Goal: Information Seeking & Learning: Learn about a topic

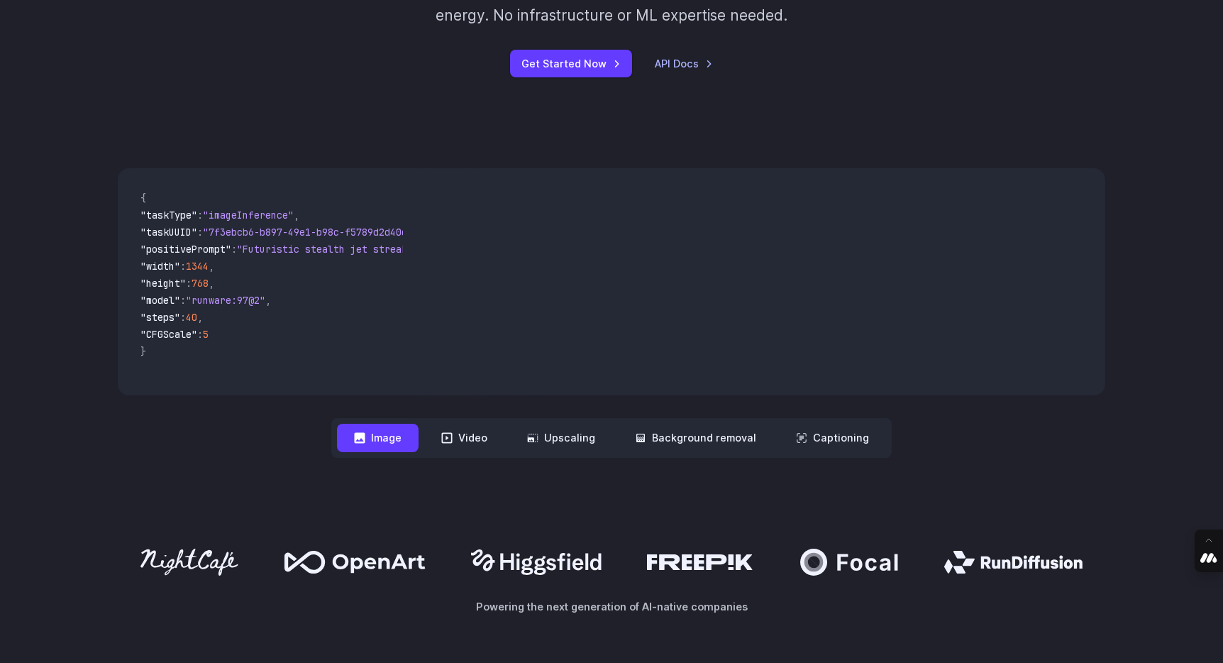
scroll to position [405, 0]
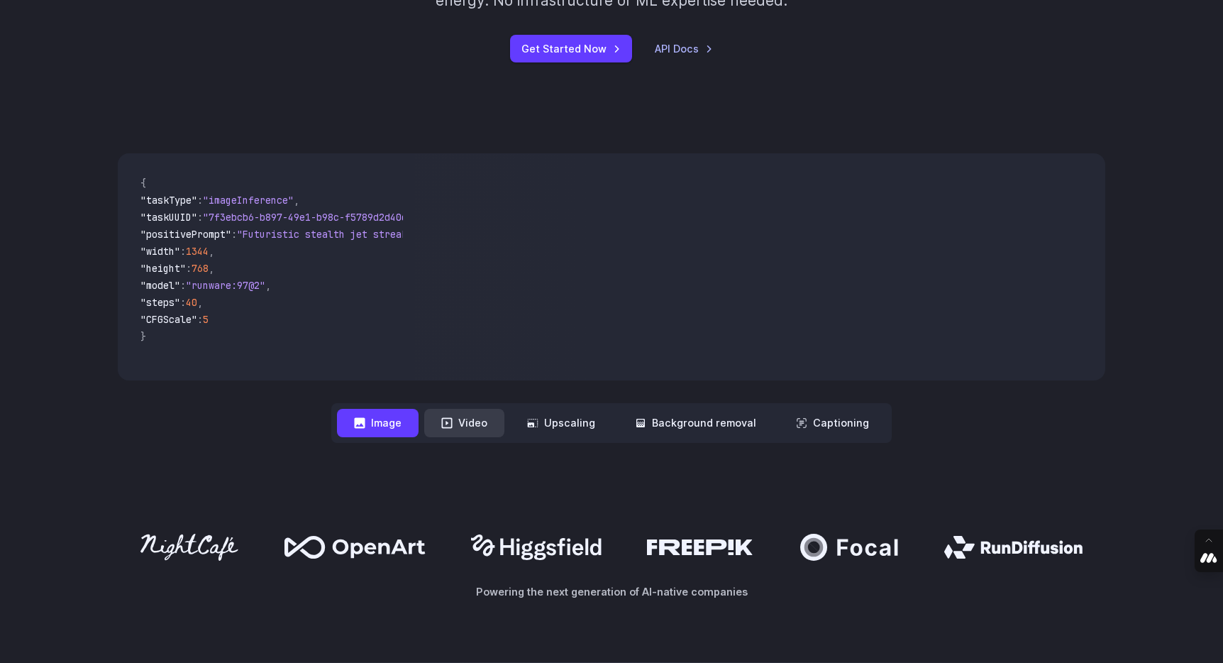
click at [482, 424] on button "Video" at bounding box center [464, 423] width 80 height 28
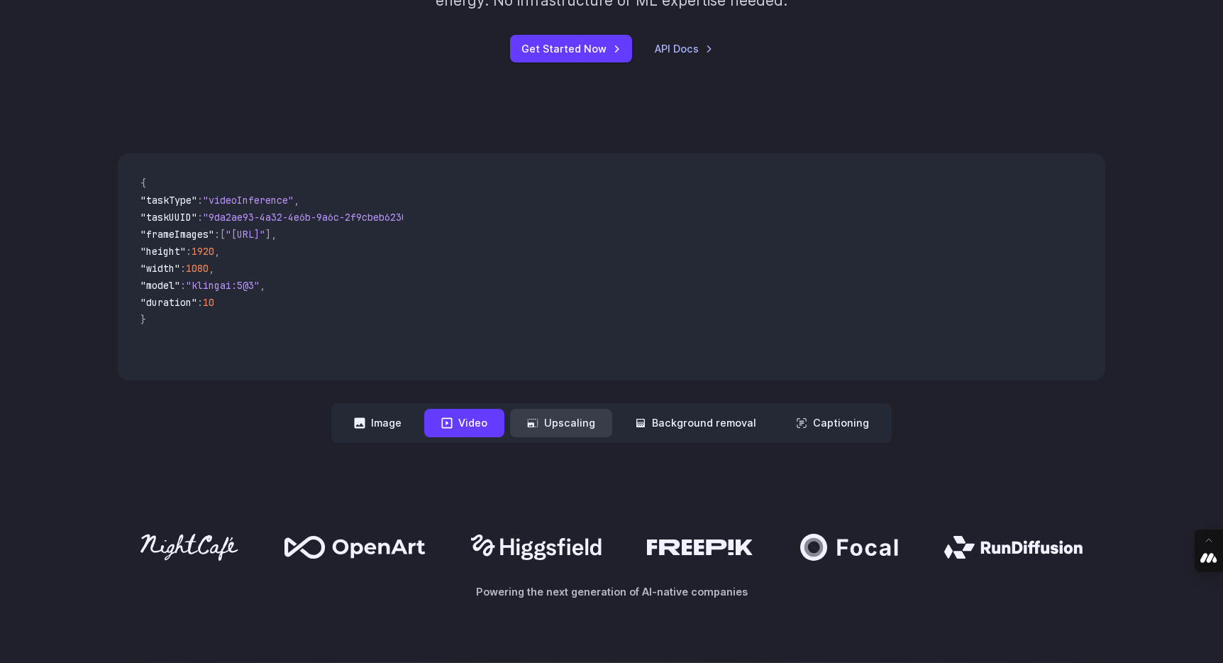
click at [550, 429] on button "Upscaling" at bounding box center [561, 423] width 102 height 28
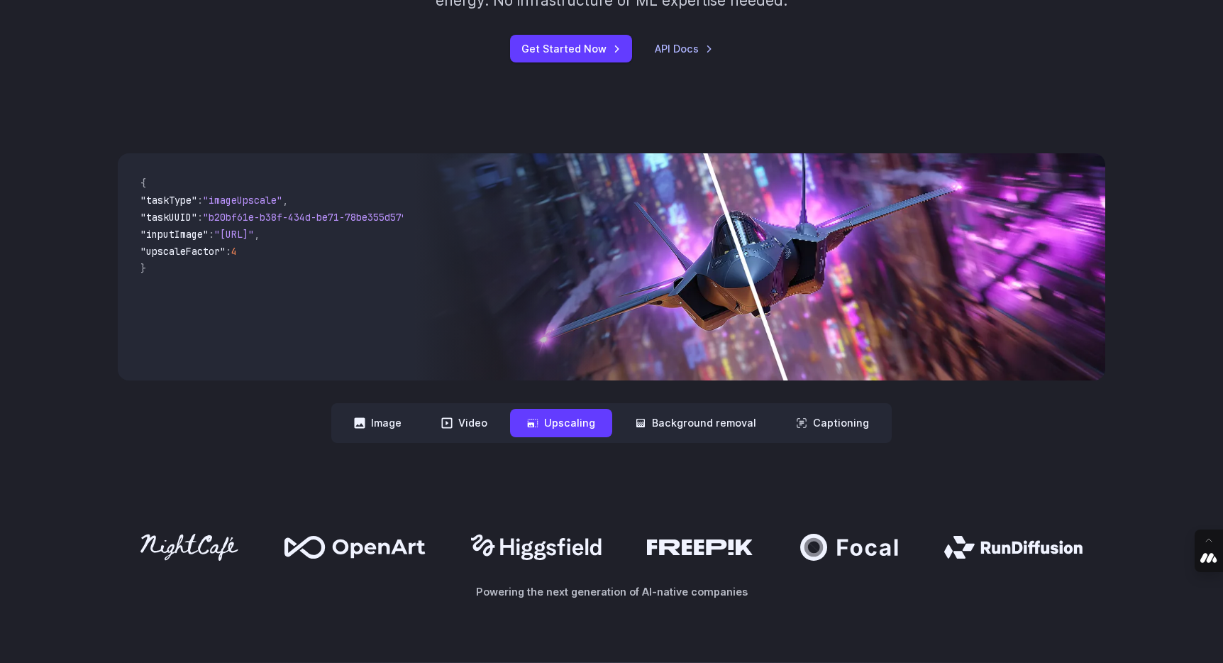
click at [699, 297] on img at bounding box center [759, 266] width 691 height 227
click at [887, 280] on img at bounding box center [759, 266] width 691 height 227
click at [676, 421] on button "Background removal" at bounding box center [695, 423] width 155 height 28
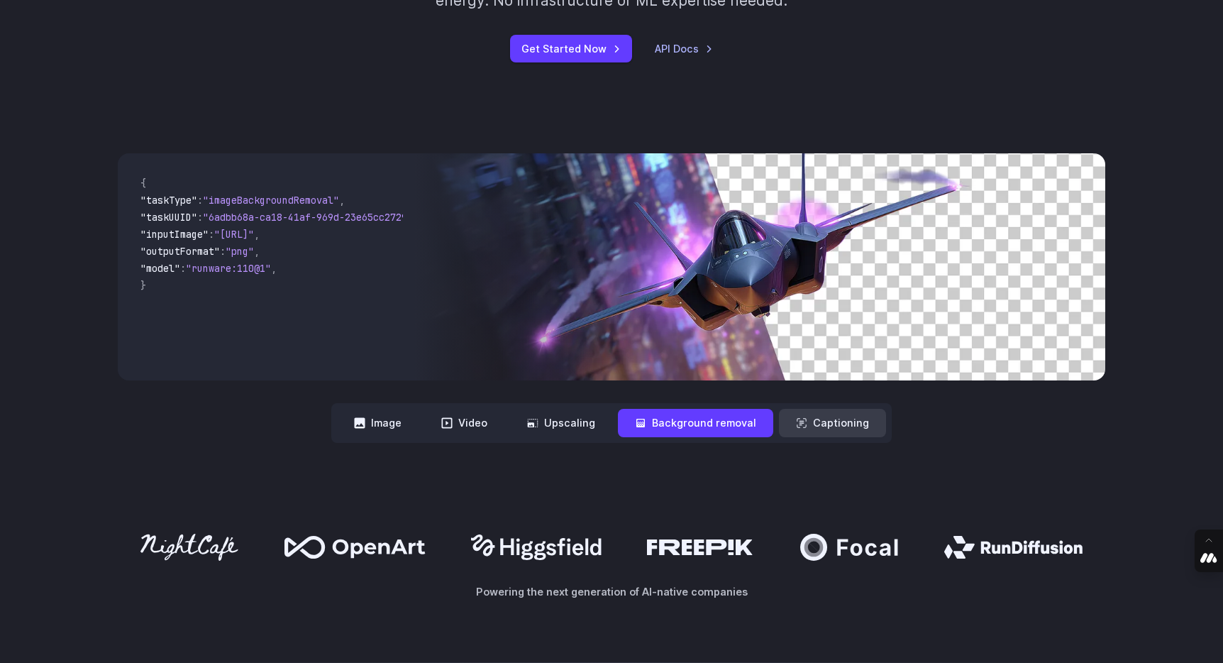
click at [815, 423] on button "Captioning" at bounding box center [832, 423] width 107 height 28
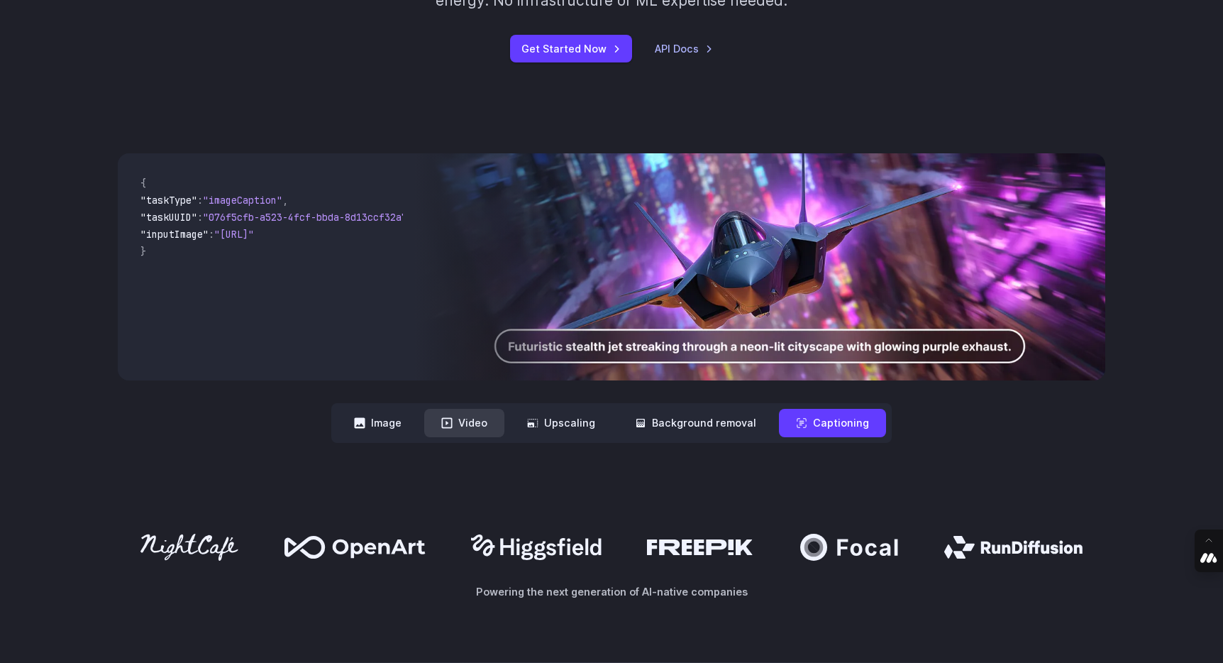
click at [450, 422] on icon at bounding box center [446, 422] width 11 height 11
click at [363, 421] on icon at bounding box center [360, 422] width 11 height 11
click at [338, 426] on nav "**********" at bounding box center [611, 422] width 561 height 39
click at [355, 426] on button "Image" at bounding box center [378, 423] width 82 height 28
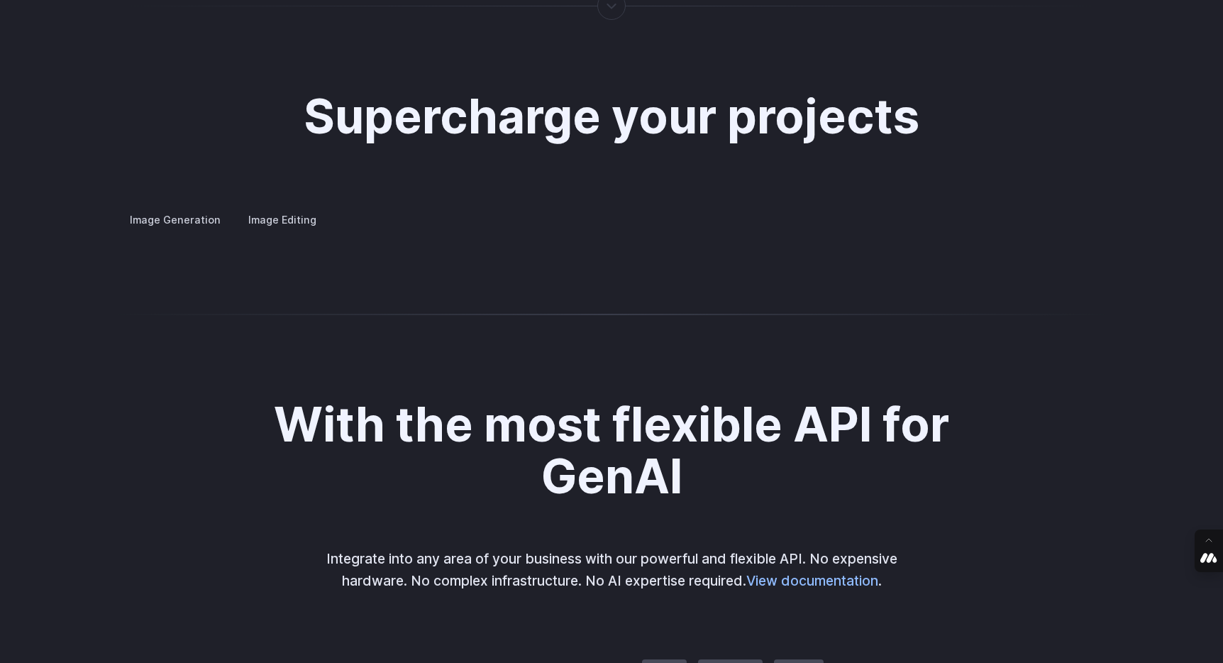
scroll to position [2670, 0]
click at [263, 207] on label "Image Editing" at bounding box center [282, 218] width 92 height 25
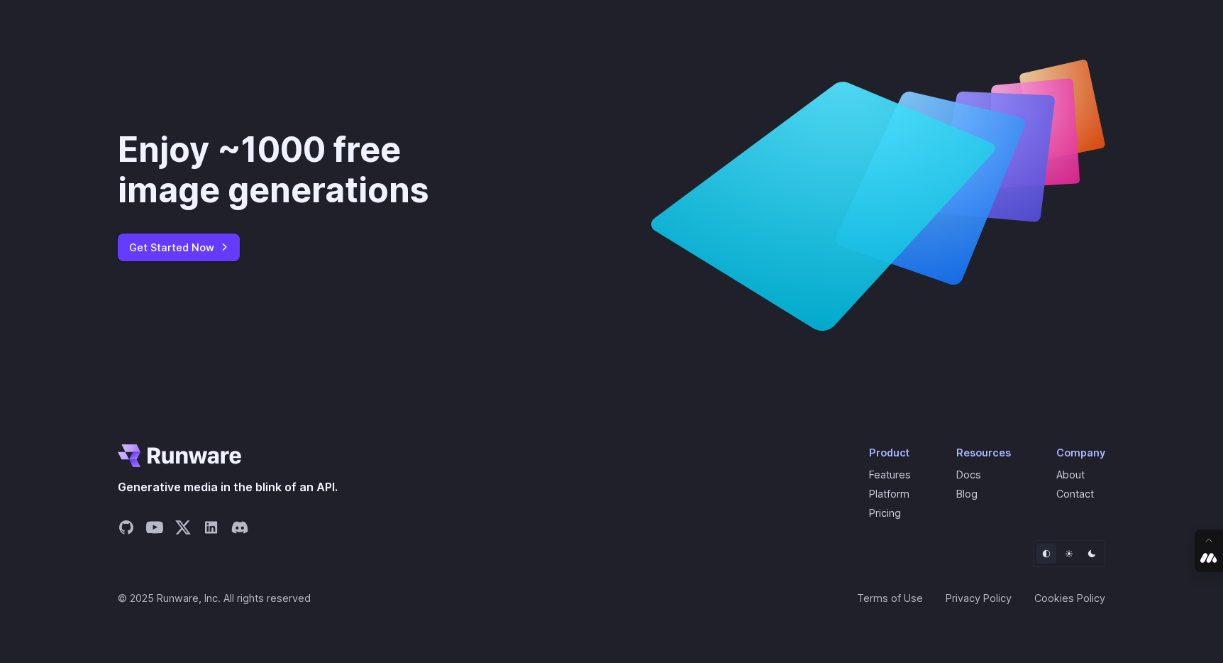
scroll to position [5406, 0]
click at [879, 479] on li "Features" at bounding box center [890, 474] width 42 height 16
click at [879, 475] on link "Features" at bounding box center [890, 474] width 42 height 12
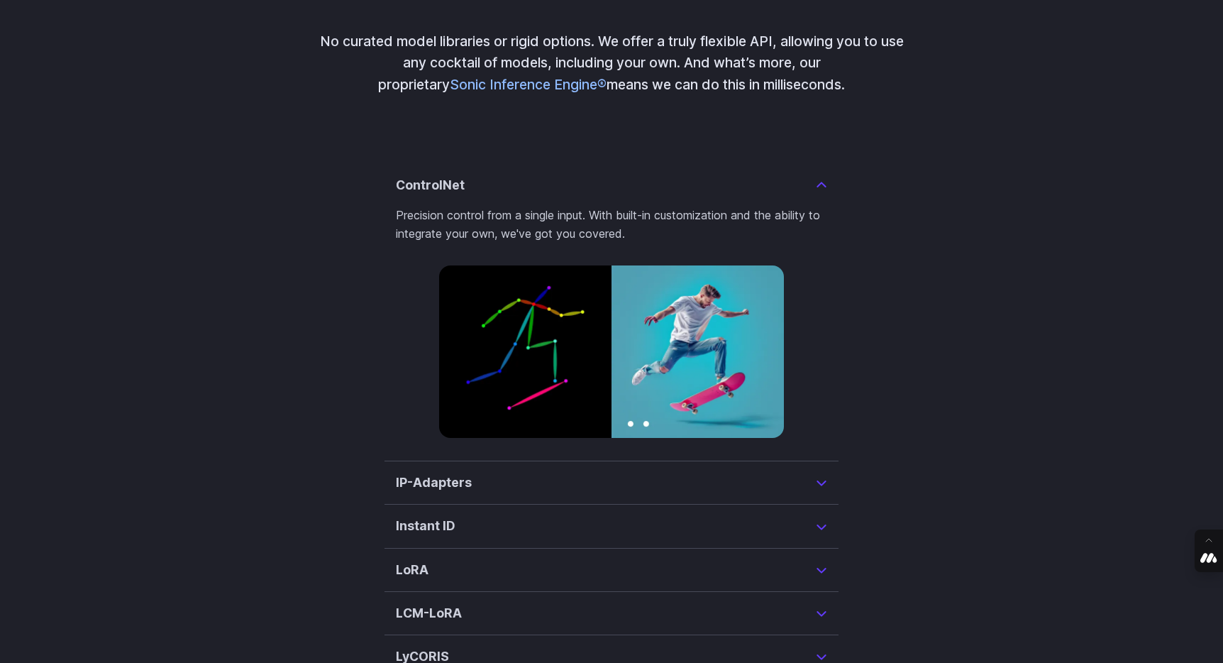
scroll to position [3326, 0]
